Goal: Task Accomplishment & Management: Complete application form

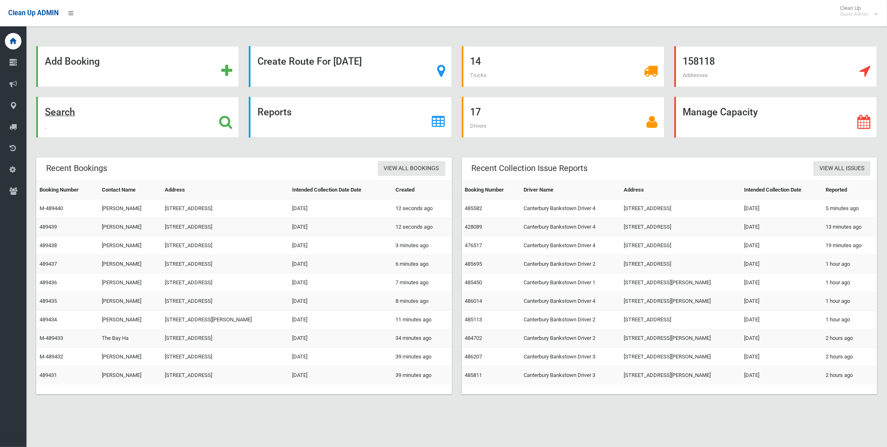
click at [61, 112] on strong "Search" at bounding box center [60, 112] width 30 height 12
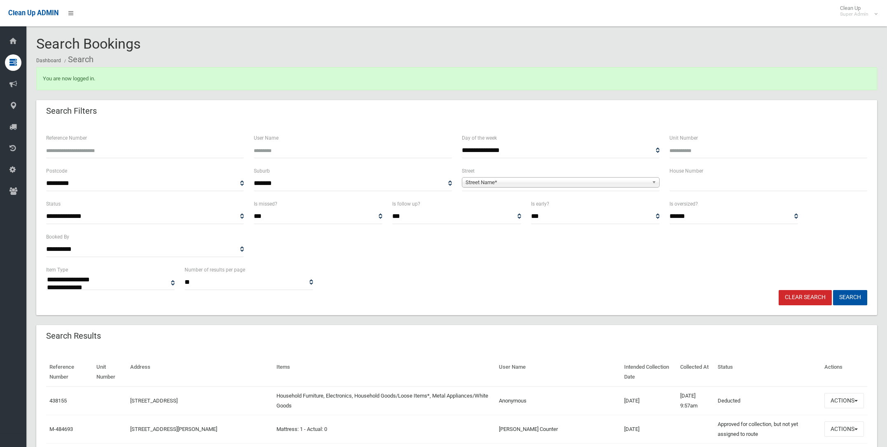
select select
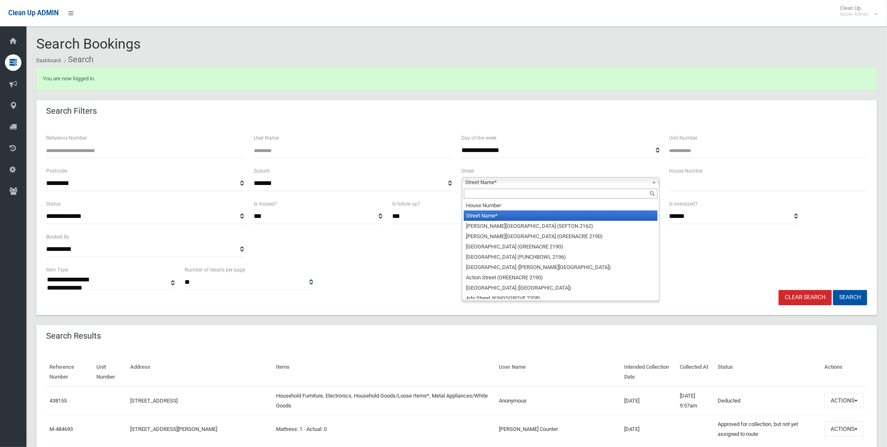
click at [482, 182] on span "Street Name*" at bounding box center [557, 183] width 183 height 10
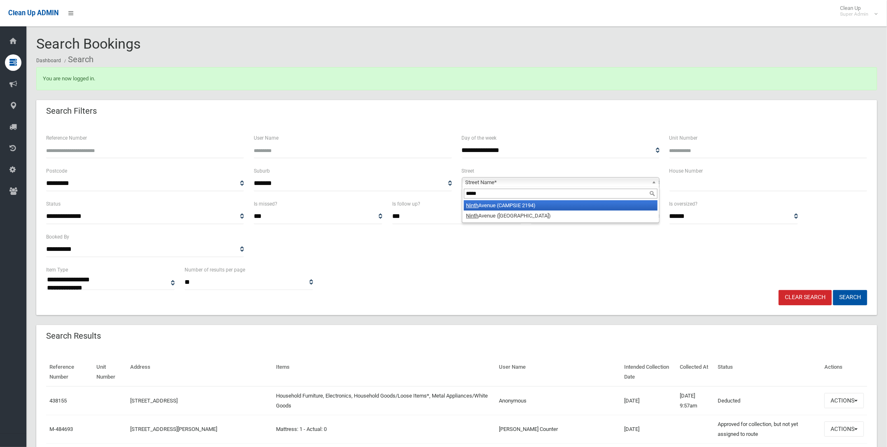
type input "*****"
click at [488, 203] on li "Ninth Avenue (CAMPSIE 2194)" at bounding box center [561, 205] width 194 height 10
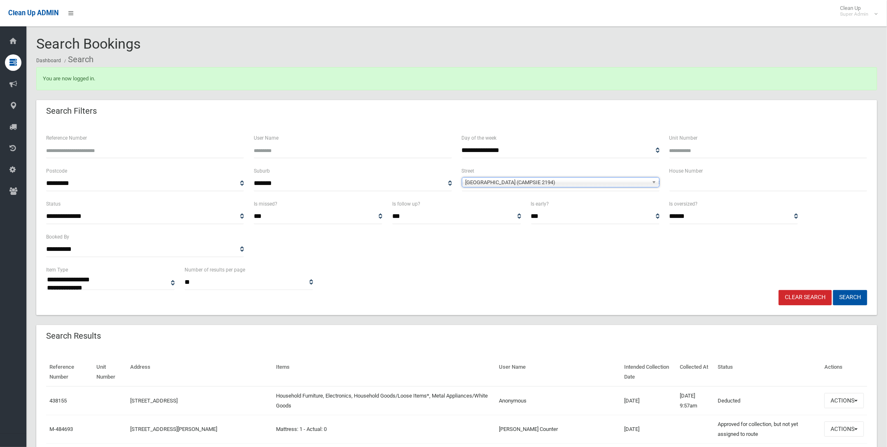
click at [685, 180] on input "text" at bounding box center [769, 183] width 198 height 15
type input "**"
click at [848, 292] on button "Search" at bounding box center [850, 297] width 34 height 15
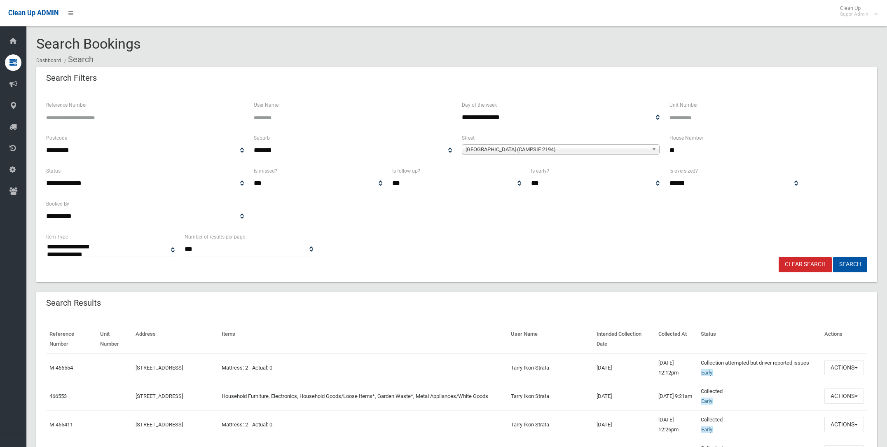
select select
click at [473, 148] on span "Ninth Avenue (CAMPSIE 2194)" at bounding box center [557, 150] width 183 height 10
type input "*****"
click at [524, 170] on li "MacDo nald Street (LAKEMBA 2195)" at bounding box center [561, 172] width 194 height 10
drag, startPoint x: 677, startPoint y: 150, endPoint x: 664, endPoint y: 150, distance: 12.8
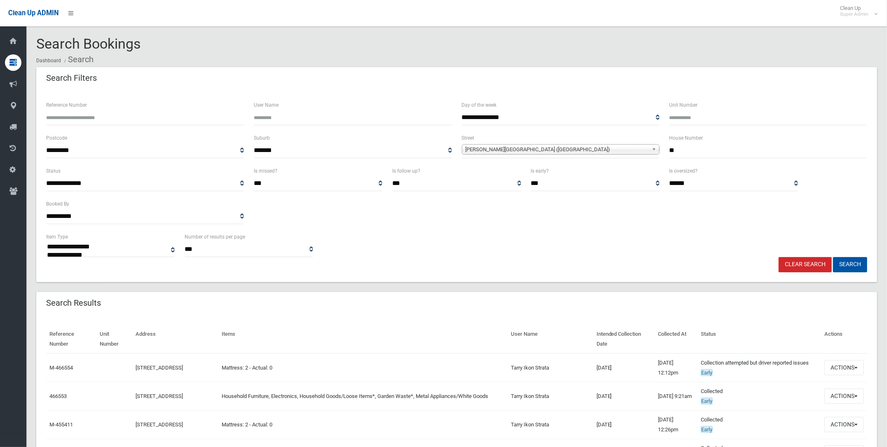
click at [665, 150] on div "House Number **" at bounding box center [769, 149] width 208 height 33
type input "**"
click at [833, 257] on button "Search" at bounding box center [850, 264] width 34 height 15
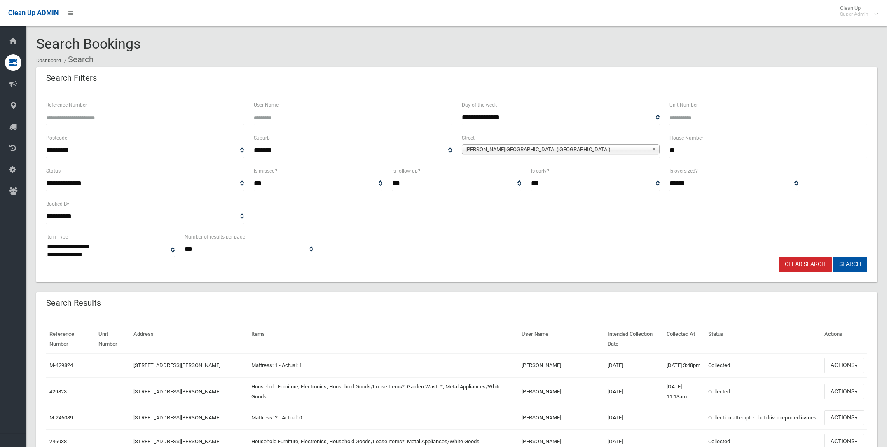
select select
click at [840, 391] on button "Actions" at bounding box center [844, 391] width 40 height 15
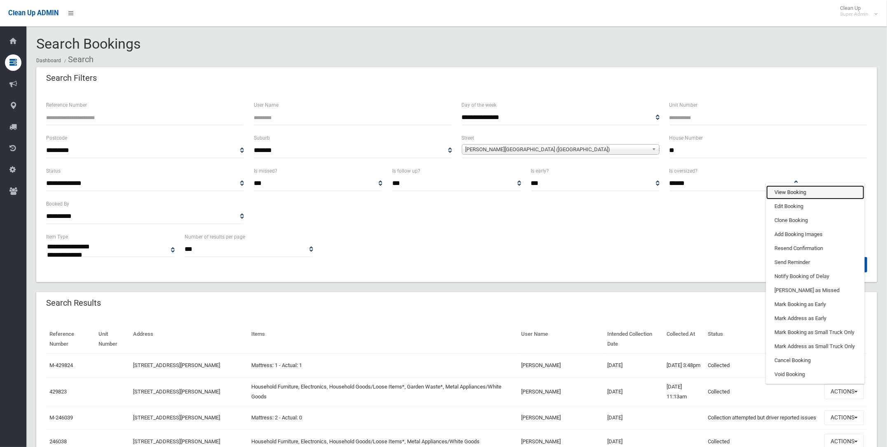
click at [786, 192] on link "View Booking" at bounding box center [815, 192] width 98 height 14
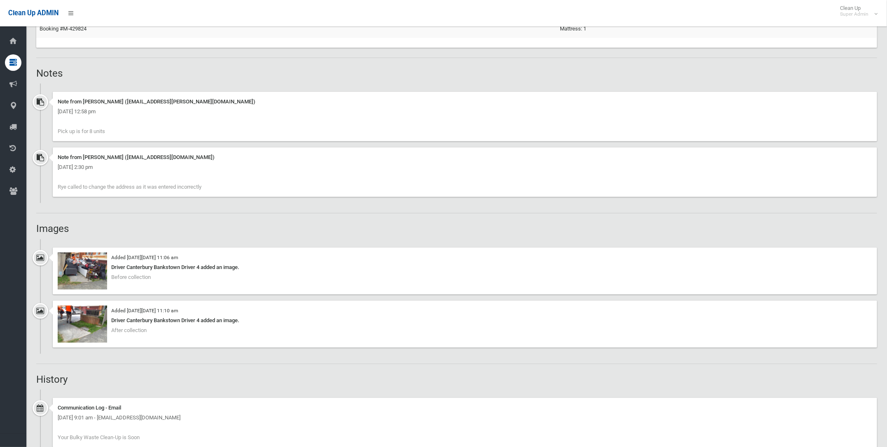
scroll to position [566, 0]
click at [82, 314] on img at bounding box center [82, 322] width 49 height 37
click at [81, 268] on img at bounding box center [82, 269] width 49 height 37
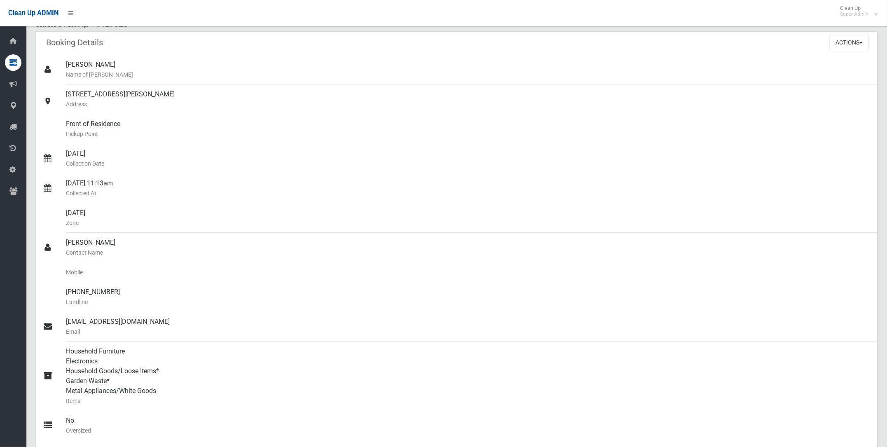
scroll to position [0, 0]
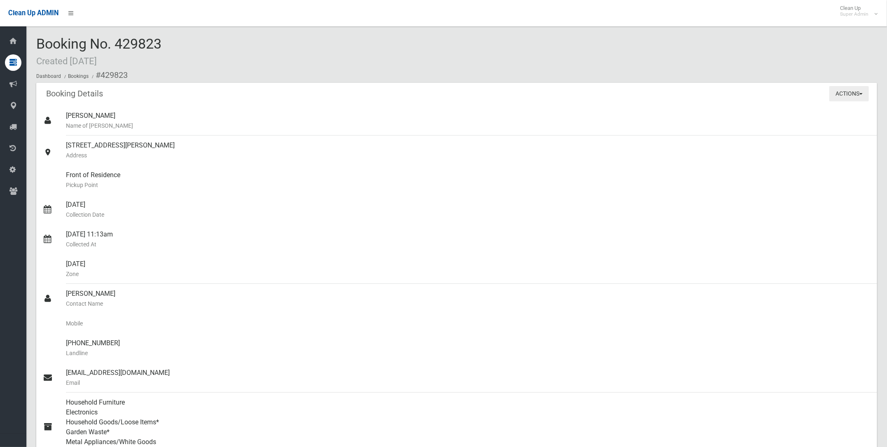
click at [843, 91] on button "Actions" at bounding box center [849, 93] width 40 height 15
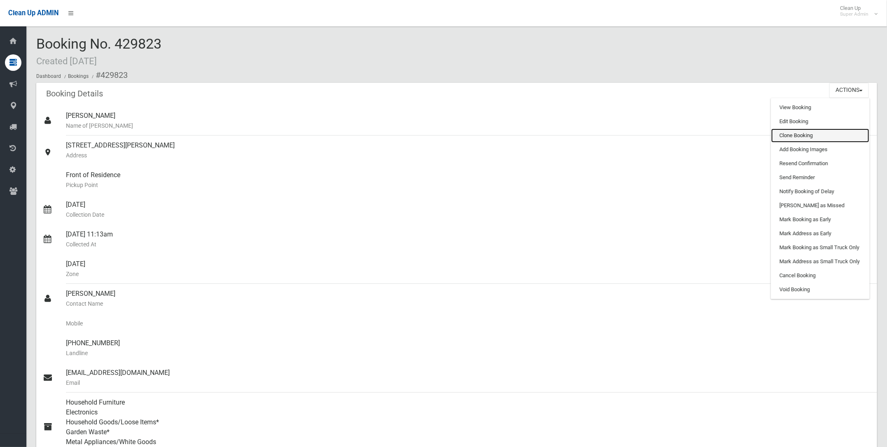
click at [792, 134] on link "Clone Booking" at bounding box center [820, 136] width 98 height 14
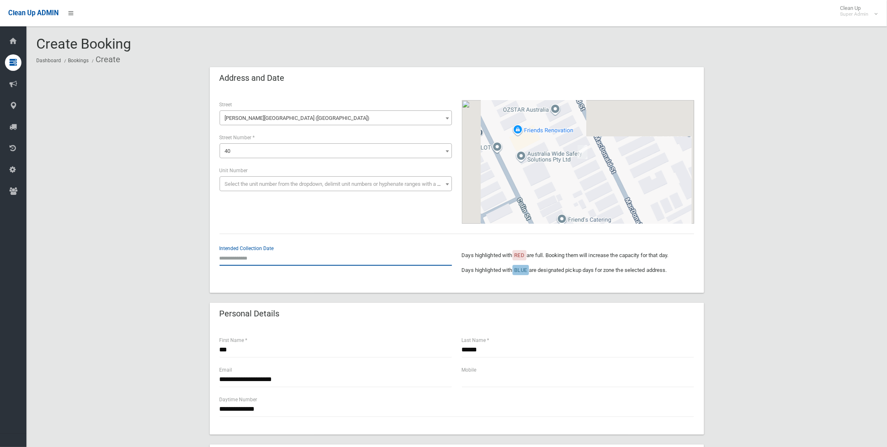
click at [232, 258] on input "text" at bounding box center [336, 258] width 232 height 15
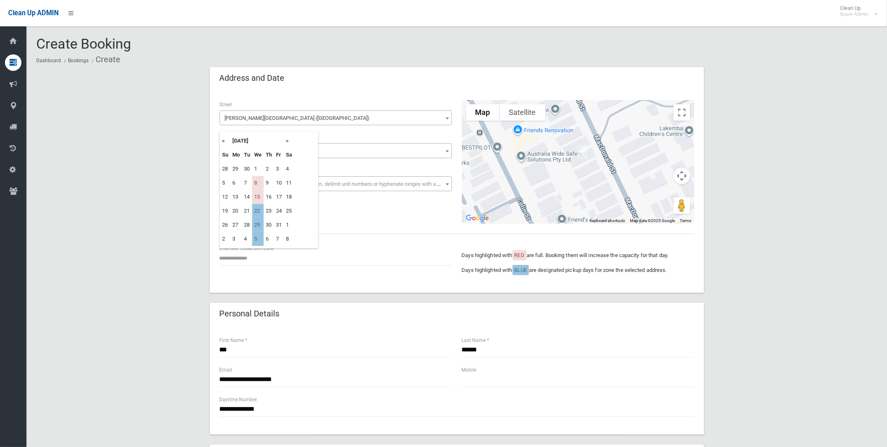
click at [256, 180] on td "8" at bounding box center [258, 183] width 12 height 14
type input "**********"
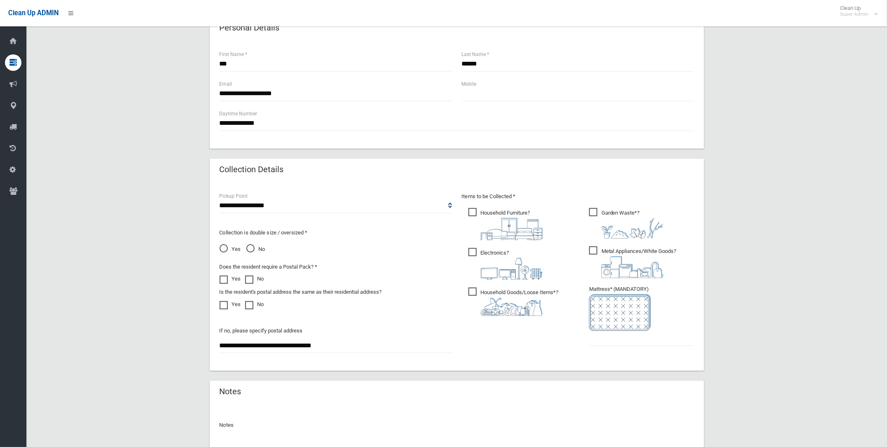
scroll to position [309, 0]
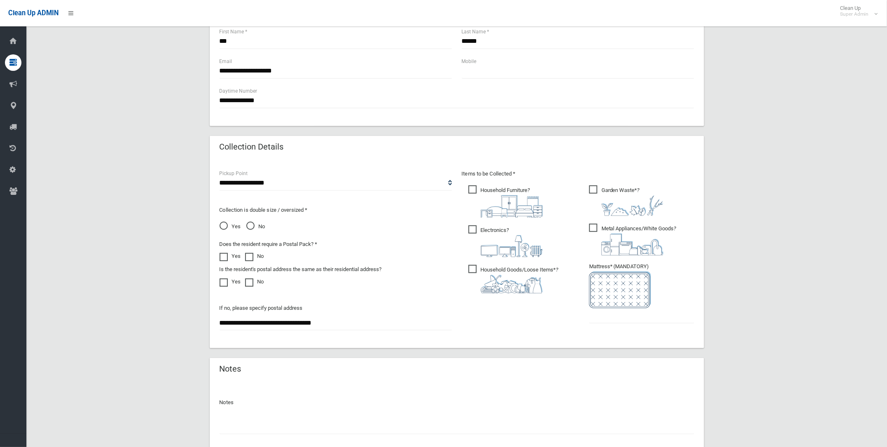
click at [593, 187] on span "Garden Waste* ?" at bounding box center [626, 200] width 74 height 30
click at [600, 316] on input "text" at bounding box center [641, 315] width 105 height 15
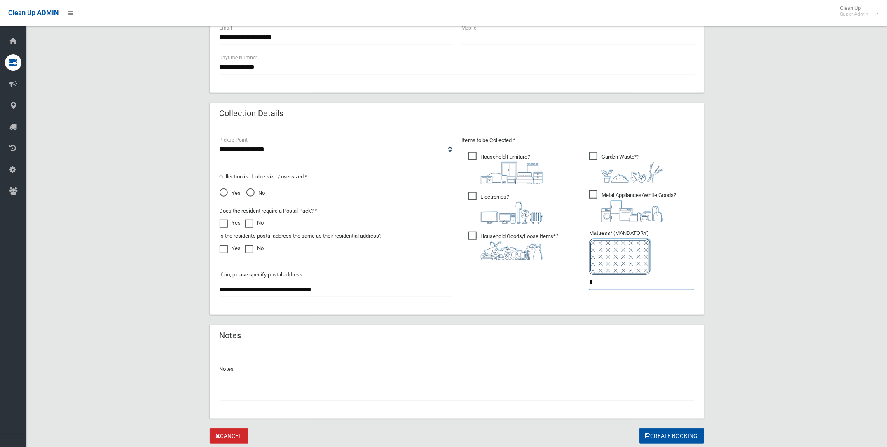
scroll to position [360, 0]
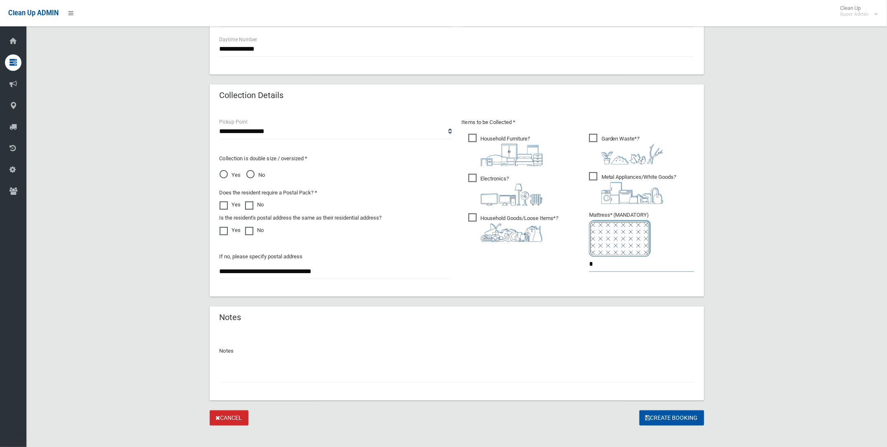
type input "*"
click at [235, 369] on input "text" at bounding box center [457, 375] width 475 height 15
type input "**********"
click at [677, 417] on button "Create Booking" at bounding box center [671, 417] width 65 height 15
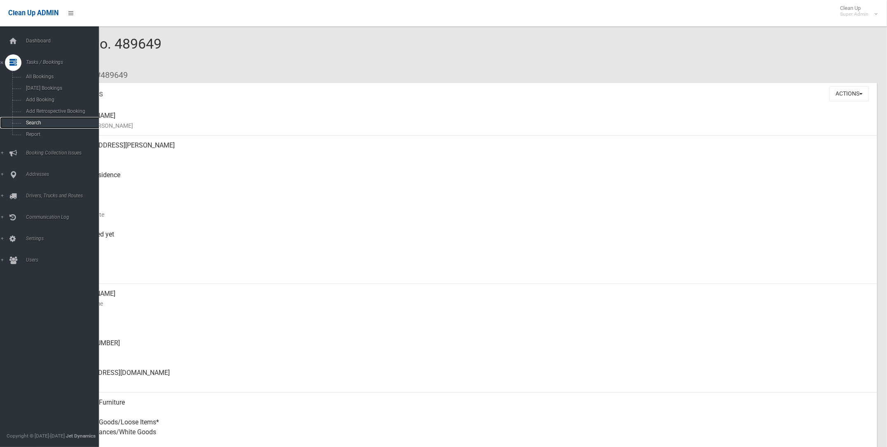
click at [36, 120] on link "Search" at bounding box center [53, 123] width 107 height 12
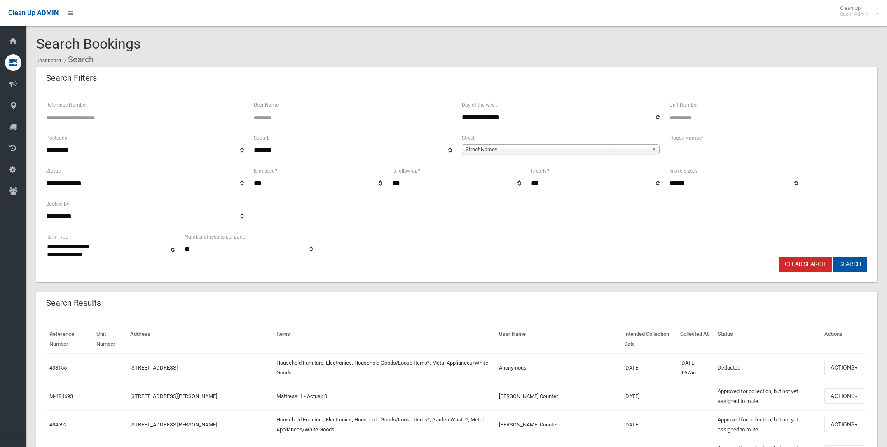
select select
click at [495, 145] on span "Street Name*" at bounding box center [557, 150] width 183 height 10
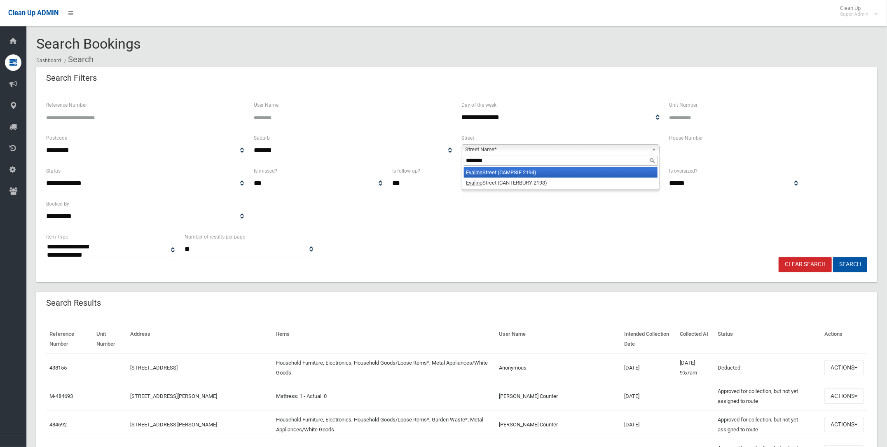
type input "*******"
click at [534, 171] on li "Evaline Street (CAMPSIE 2194)" at bounding box center [561, 172] width 194 height 10
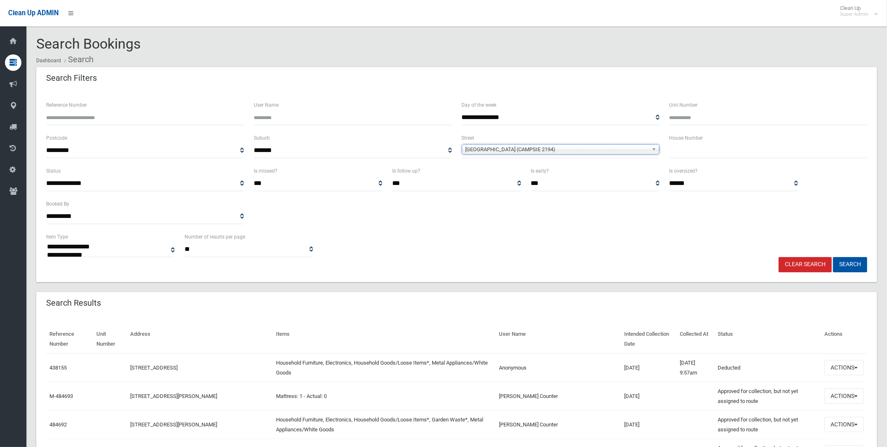
click at [682, 150] on input "text" at bounding box center [769, 150] width 198 height 15
type input "*******"
click at [848, 261] on button "Search" at bounding box center [850, 264] width 34 height 15
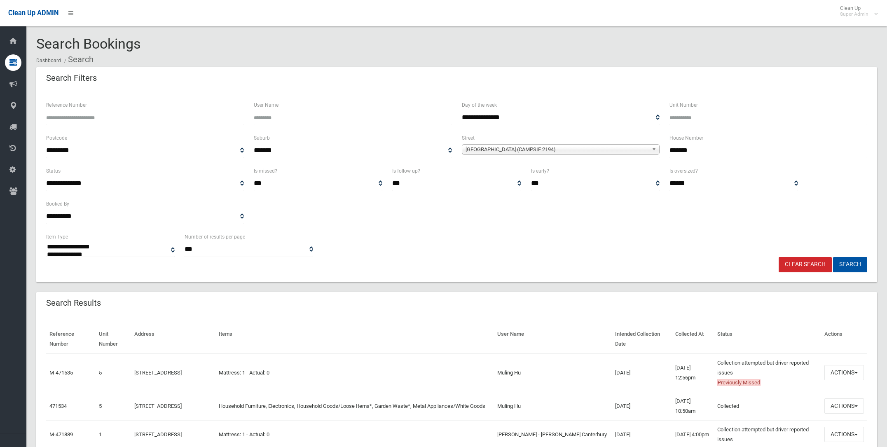
select select
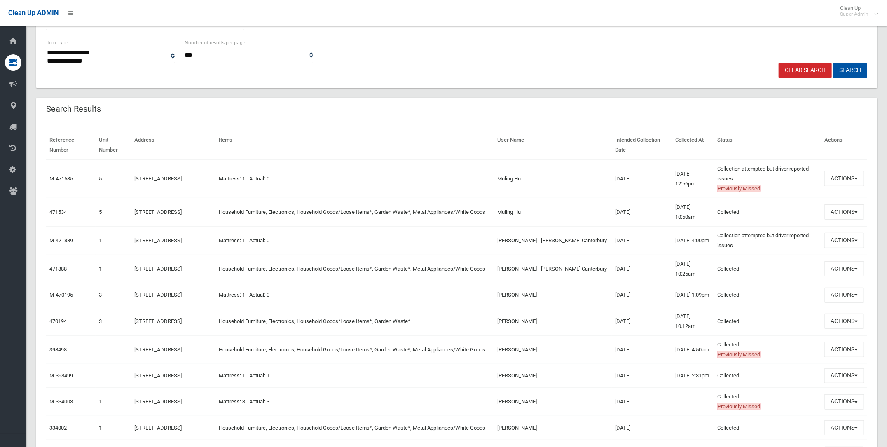
scroll to position [206, 0]
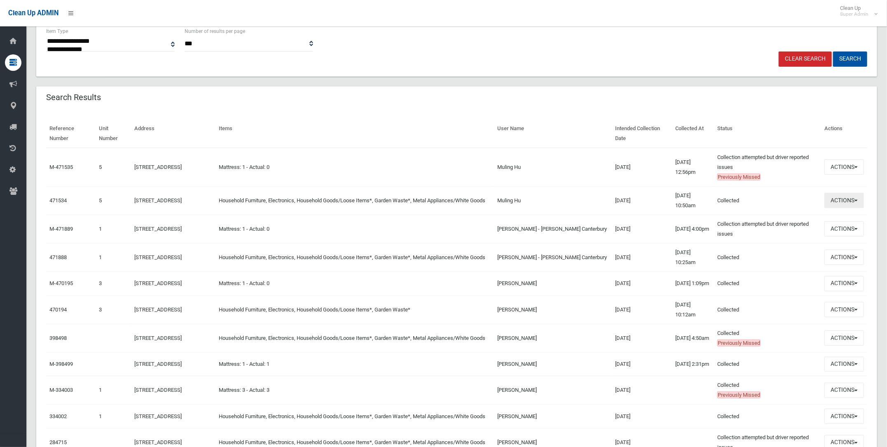
click at [831, 197] on button "Actions" at bounding box center [844, 200] width 40 height 15
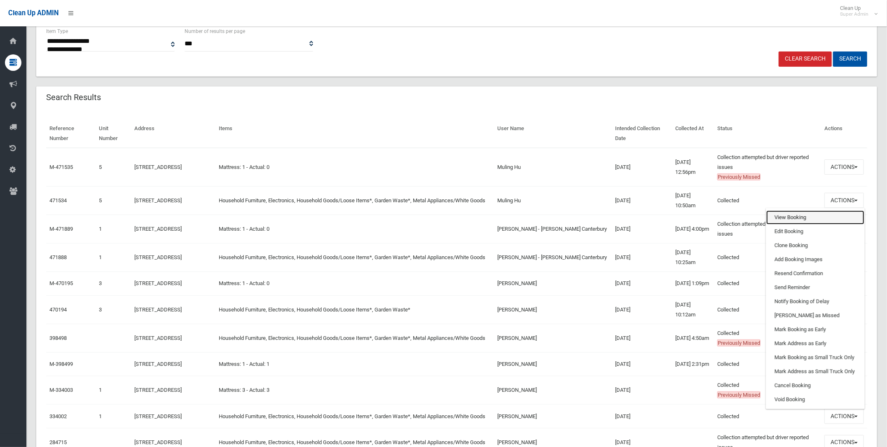
click at [781, 216] on link "View Booking" at bounding box center [815, 218] width 98 height 14
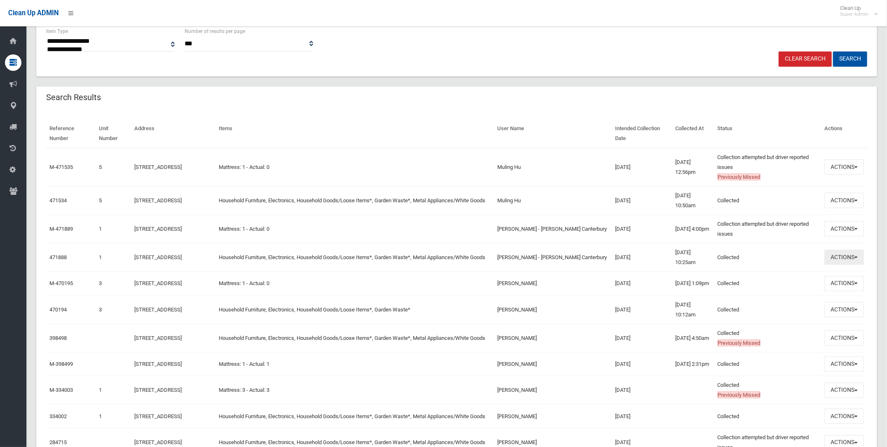
click at [847, 253] on button "Actions" at bounding box center [844, 257] width 40 height 15
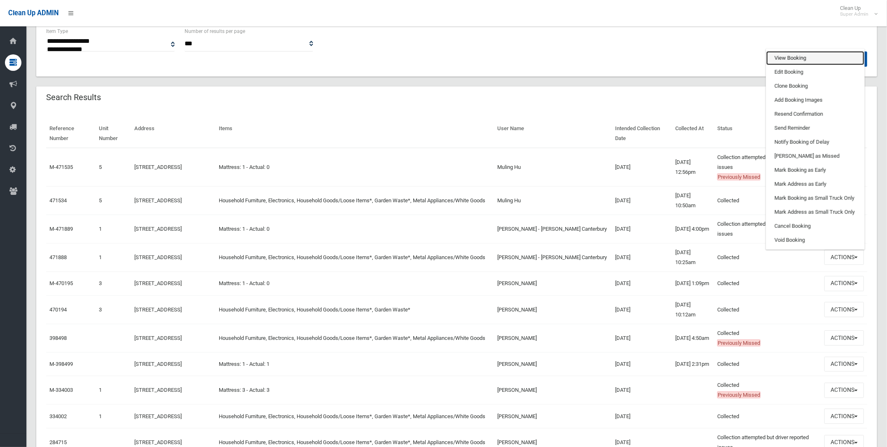
click at [784, 55] on link "View Booking" at bounding box center [815, 58] width 98 height 14
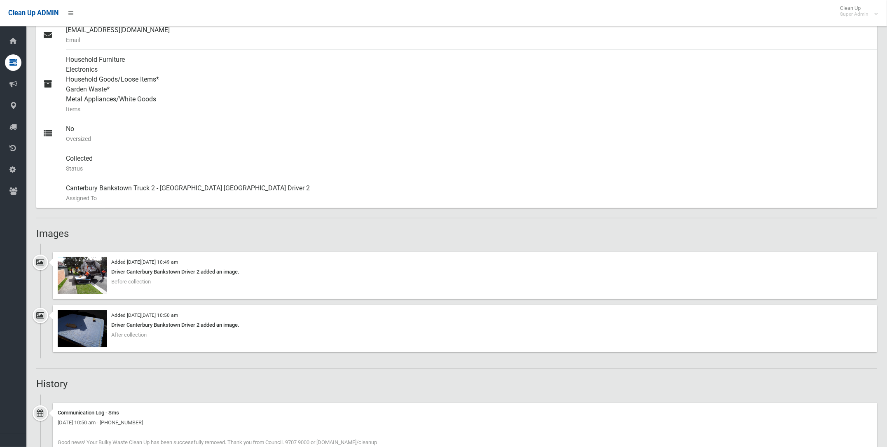
scroll to position [360, 0]
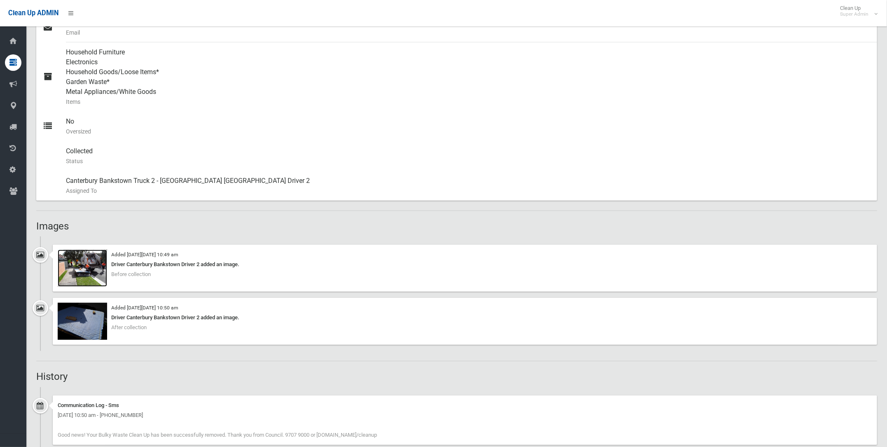
click at [76, 264] on img at bounding box center [82, 268] width 49 height 37
click at [90, 332] on img at bounding box center [82, 321] width 49 height 37
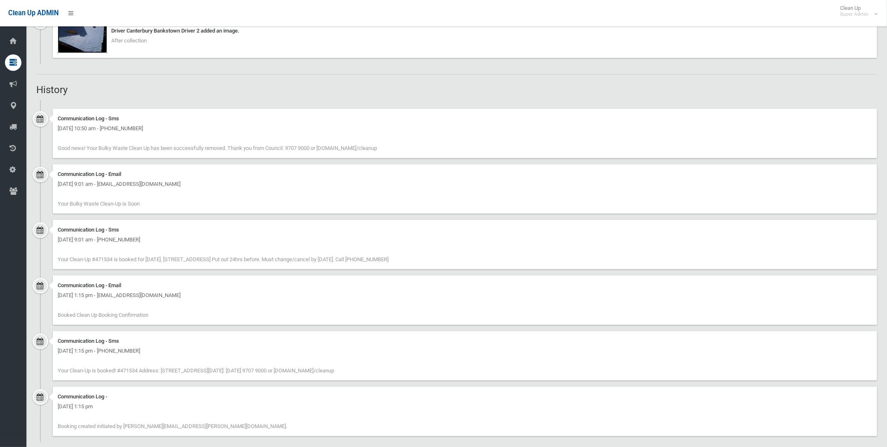
scroll to position [656, 0]
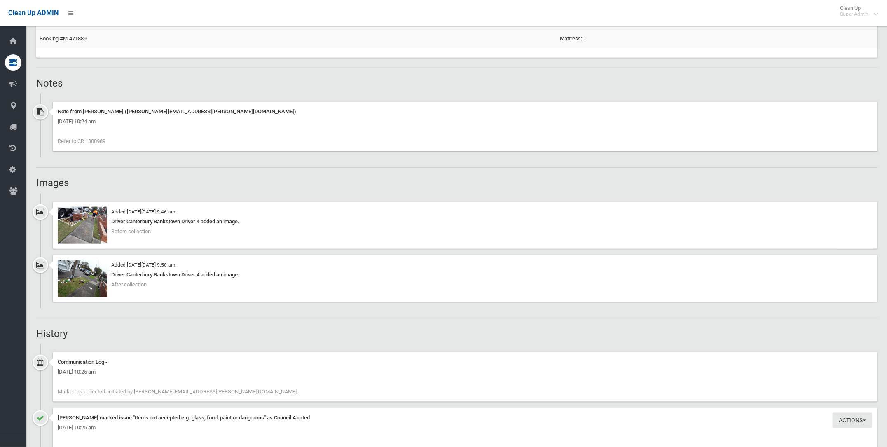
scroll to position [566, 0]
click at [73, 219] on img at bounding box center [82, 223] width 49 height 37
click at [80, 278] on img at bounding box center [82, 276] width 49 height 37
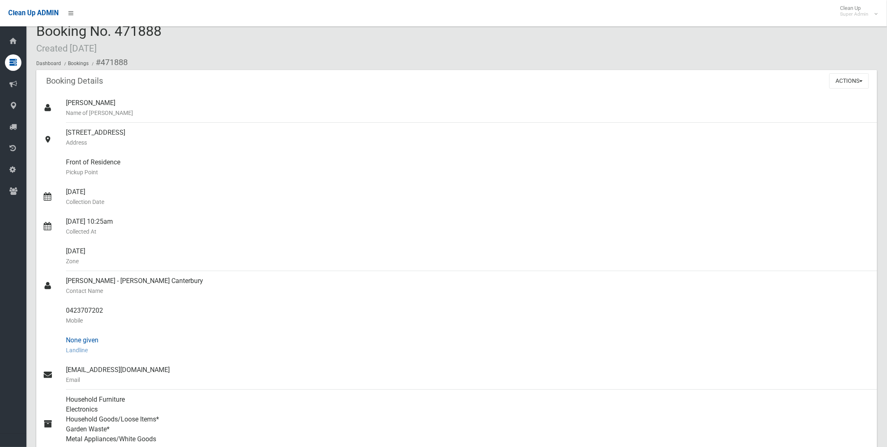
scroll to position [0, 0]
